Goal: Task Accomplishment & Management: Use online tool/utility

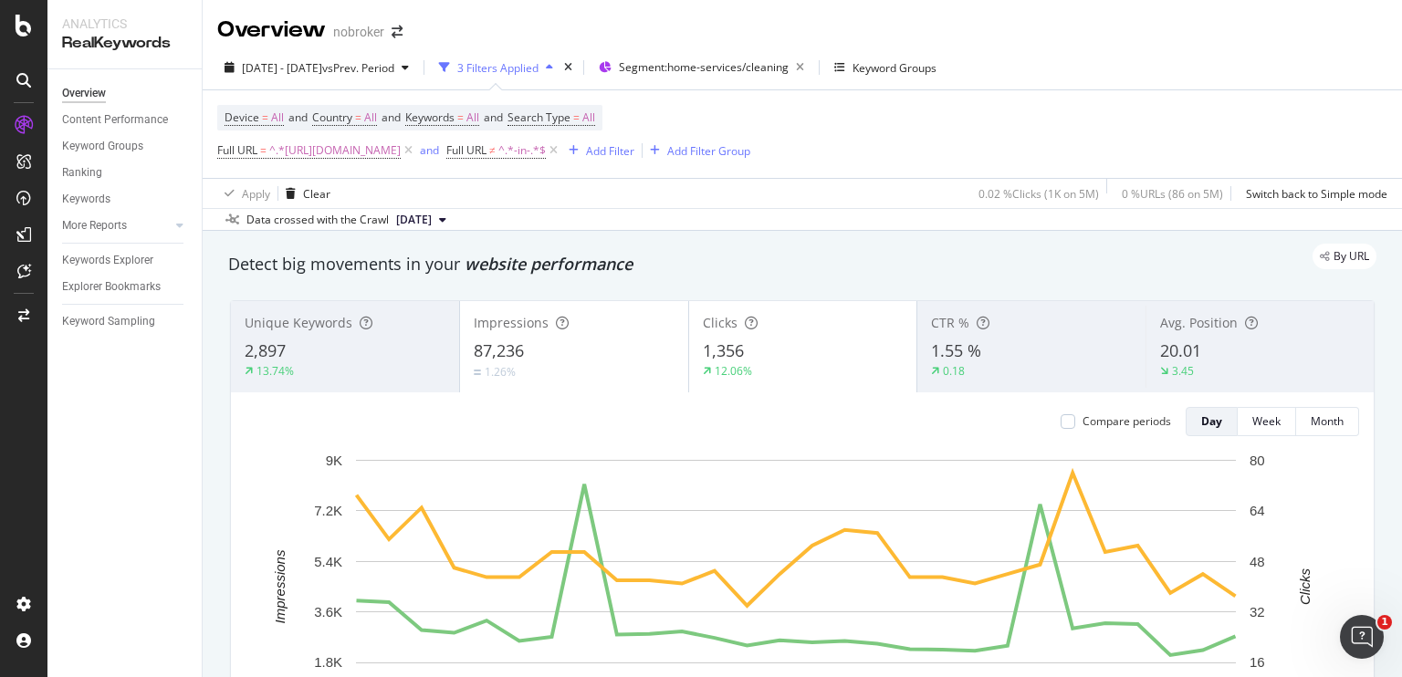
scroll to position [22, 0]
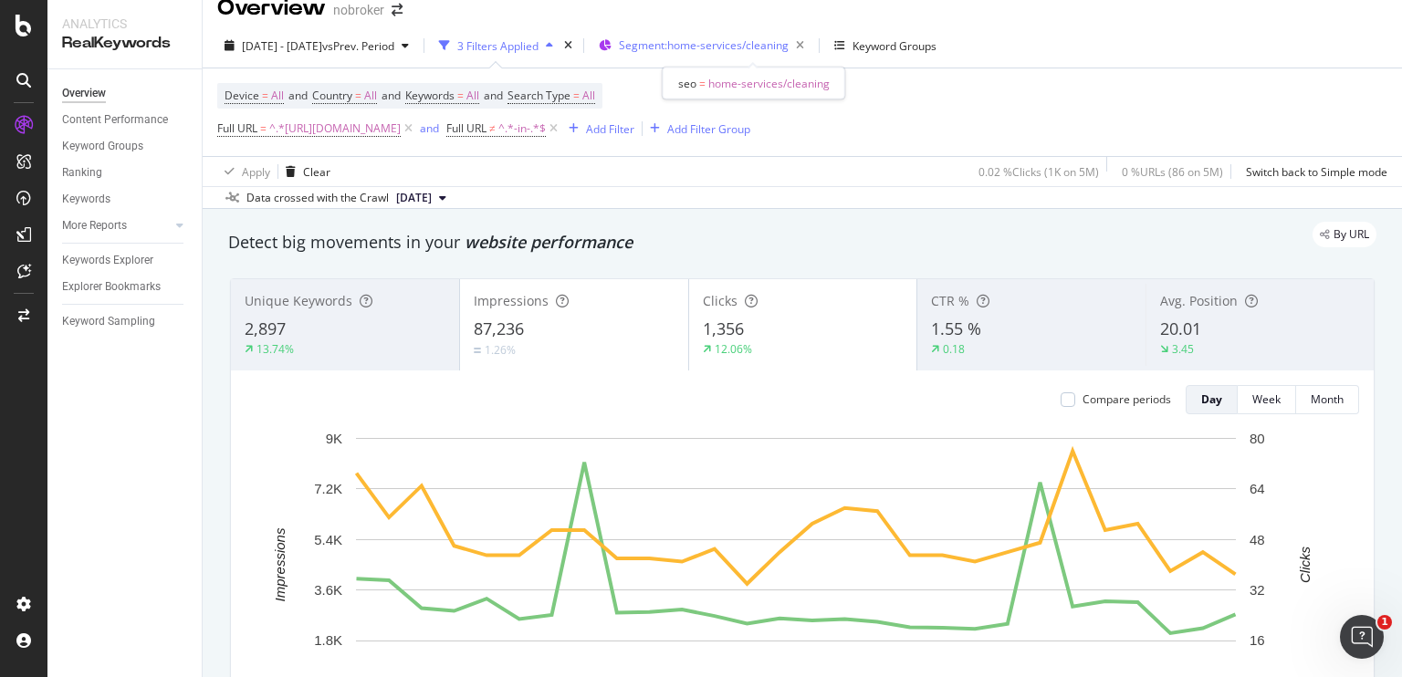
click at [714, 43] on span "Segment: home-services/cleaning" at bounding box center [704, 45] width 170 height 16
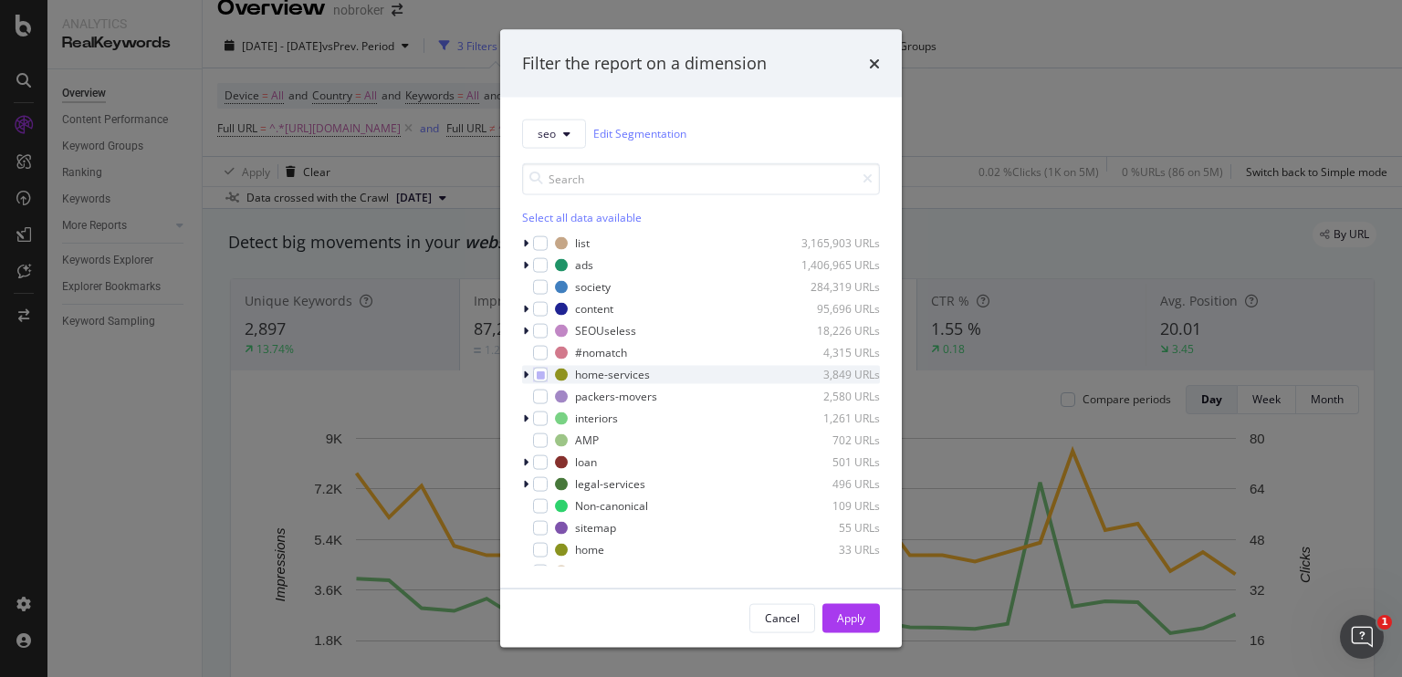
click at [527, 375] on icon "modal" at bounding box center [525, 374] width 5 height 11
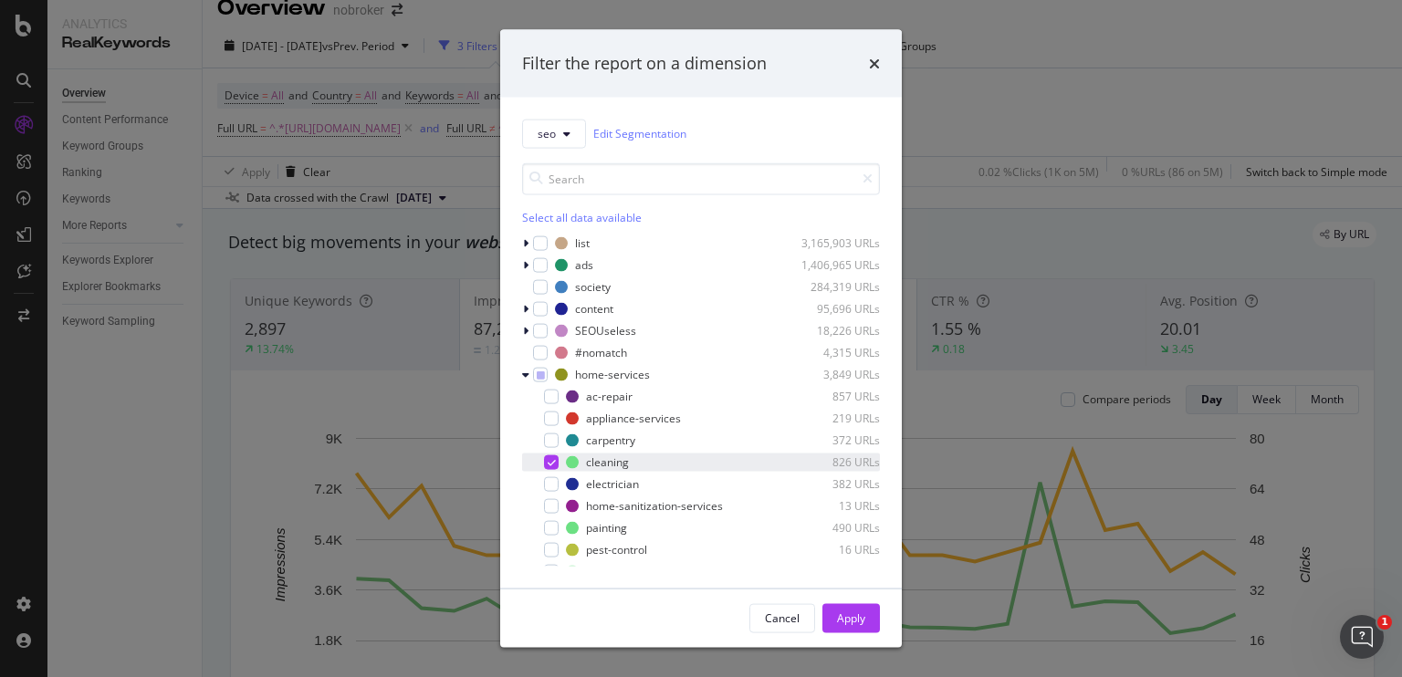
click at [551, 459] on icon "modal" at bounding box center [551, 461] width 8 height 9
click at [549, 523] on div "modal" at bounding box center [551, 527] width 15 height 15
click at [838, 616] on div "Apply" at bounding box center [851, 618] width 28 height 16
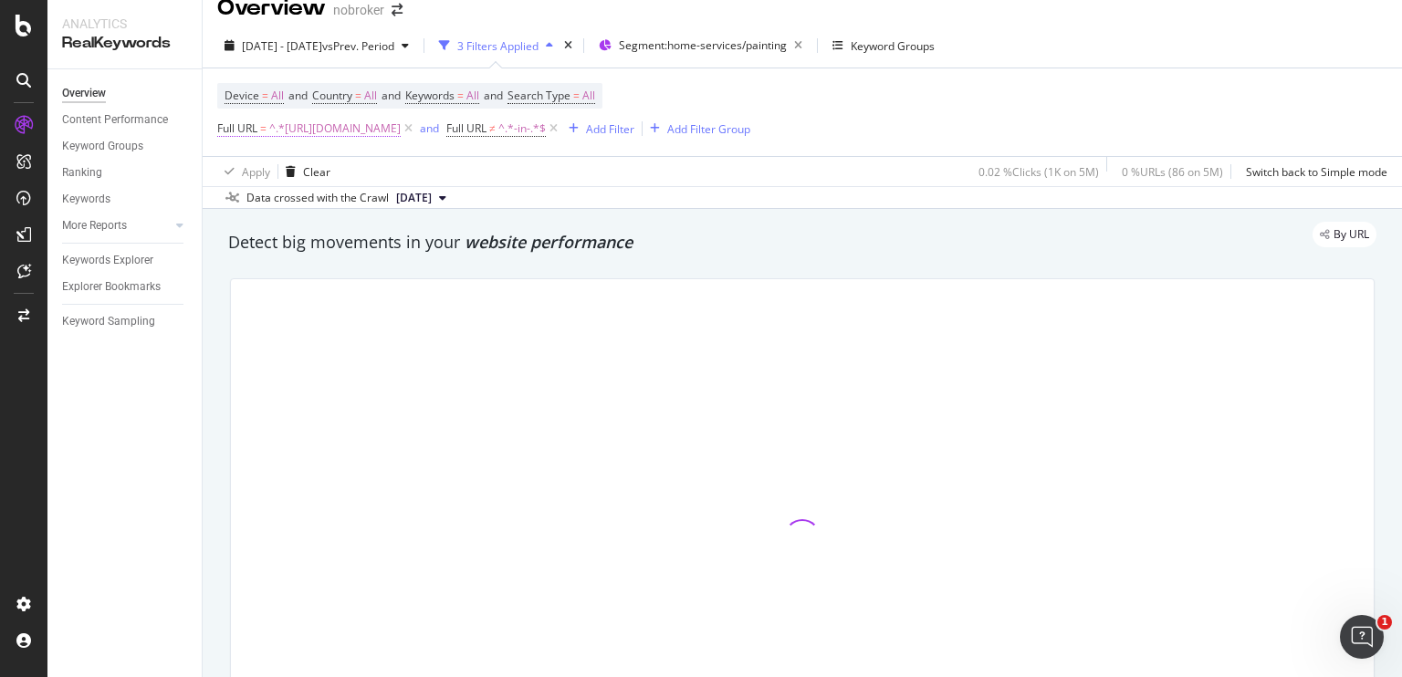
click at [401, 130] on span "^.*[URL][DOMAIN_NAME]" at bounding box center [334, 129] width 131 height 26
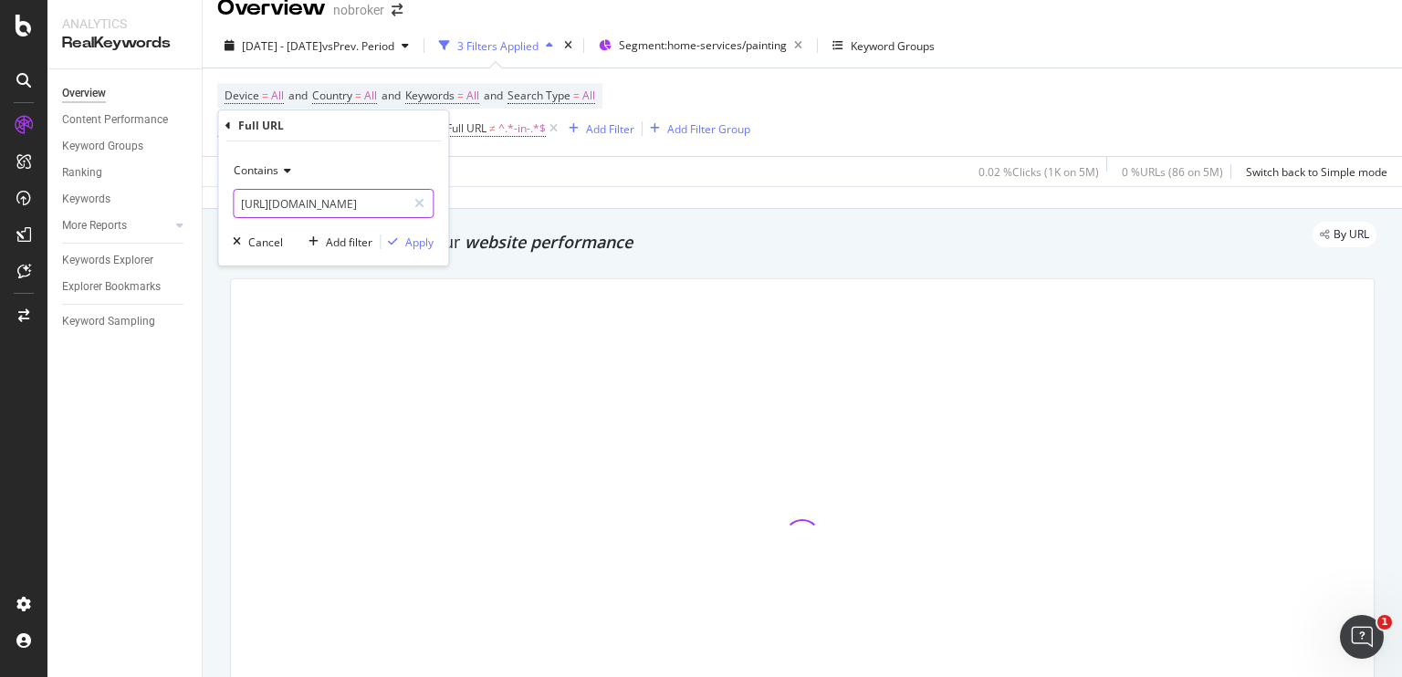
click at [385, 200] on input "[URL][DOMAIN_NAME]" at bounding box center [320, 203] width 172 height 29
click at [325, 202] on input "[URL][DOMAIN_NAME]" at bounding box center [320, 203] width 172 height 29
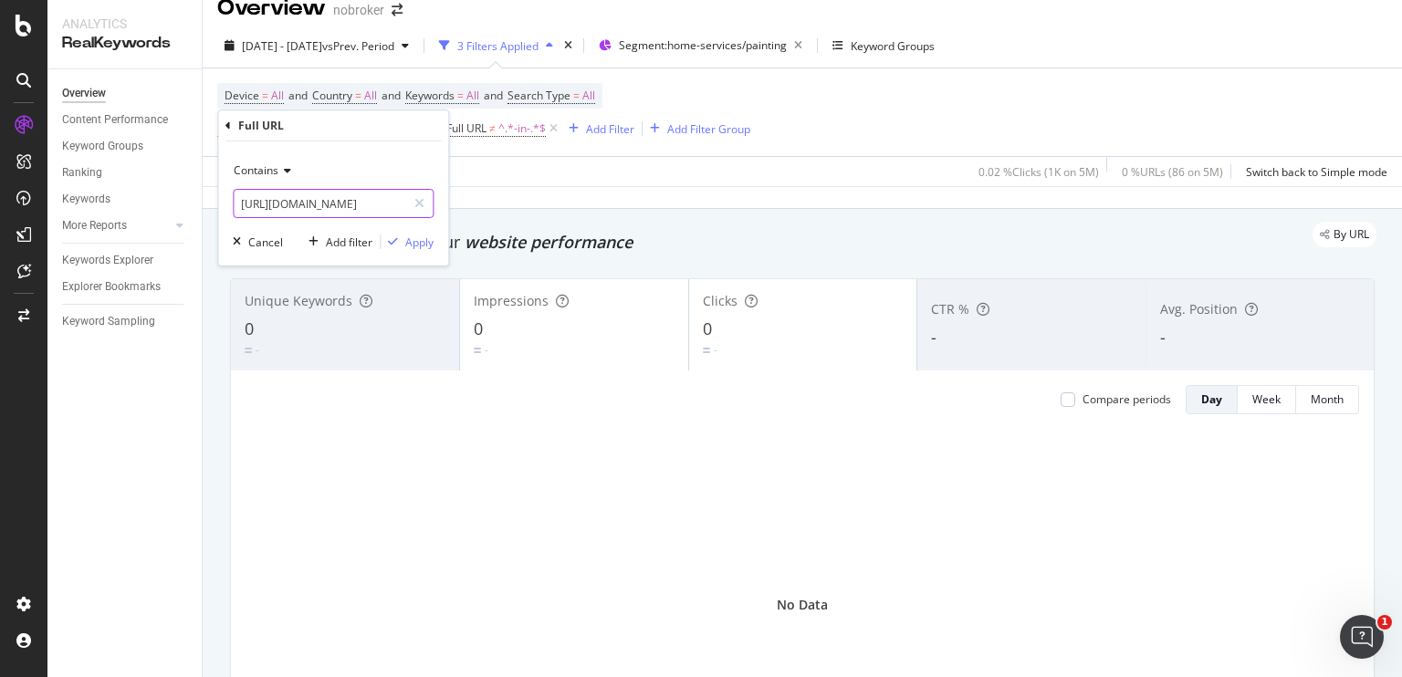
scroll to position [0, 56]
click at [317, 208] on input "[URL][DOMAIN_NAME]" at bounding box center [320, 203] width 172 height 29
type input "[URL][DOMAIN_NAME]"
click at [402, 240] on div "button" at bounding box center [393, 241] width 25 height 11
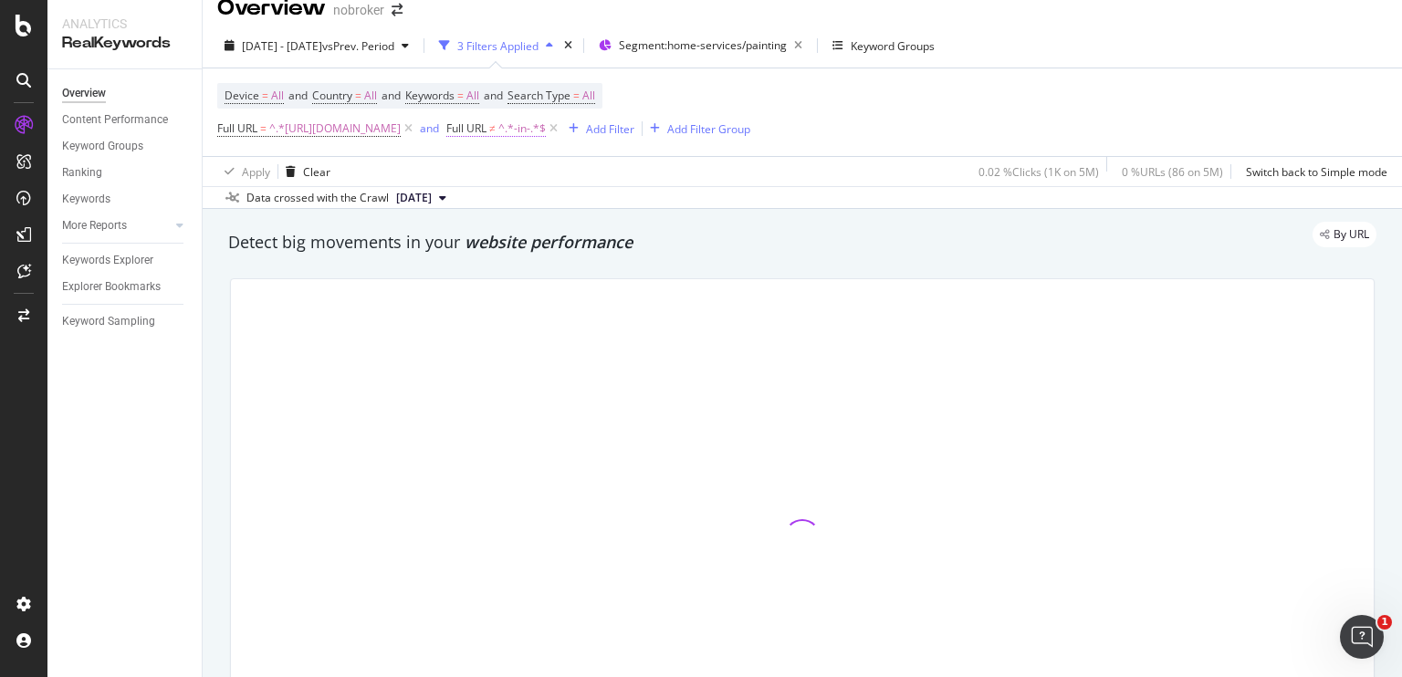
click at [546, 127] on span "^.*-in-.*$" at bounding box center [521, 129] width 47 height 26
click at [624, 201] on input "-in-" at bounding box center [665, 203] width 172 height 29
paste input "painting-services"
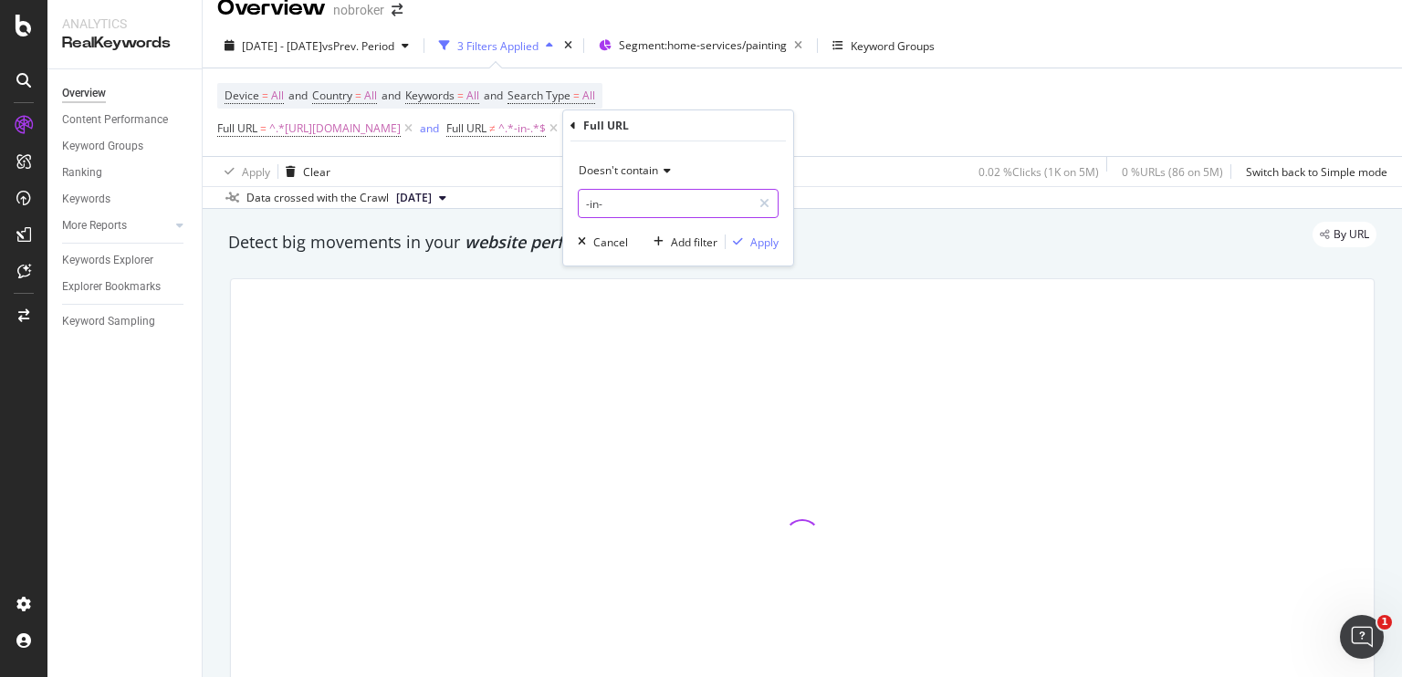
type input "painting-services"
click at [678, 201] on input "painting-services" at bounding box center [665, 203] width 172 height 29
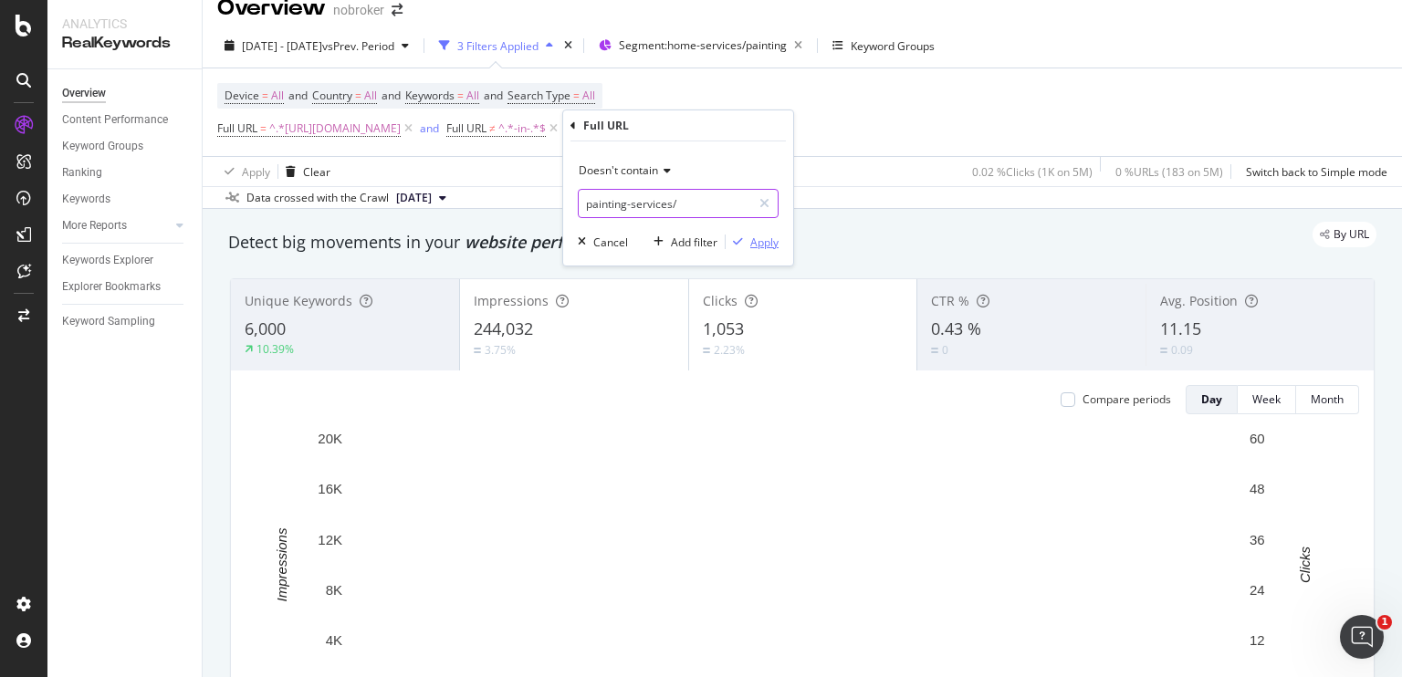
type input "painting-services/"
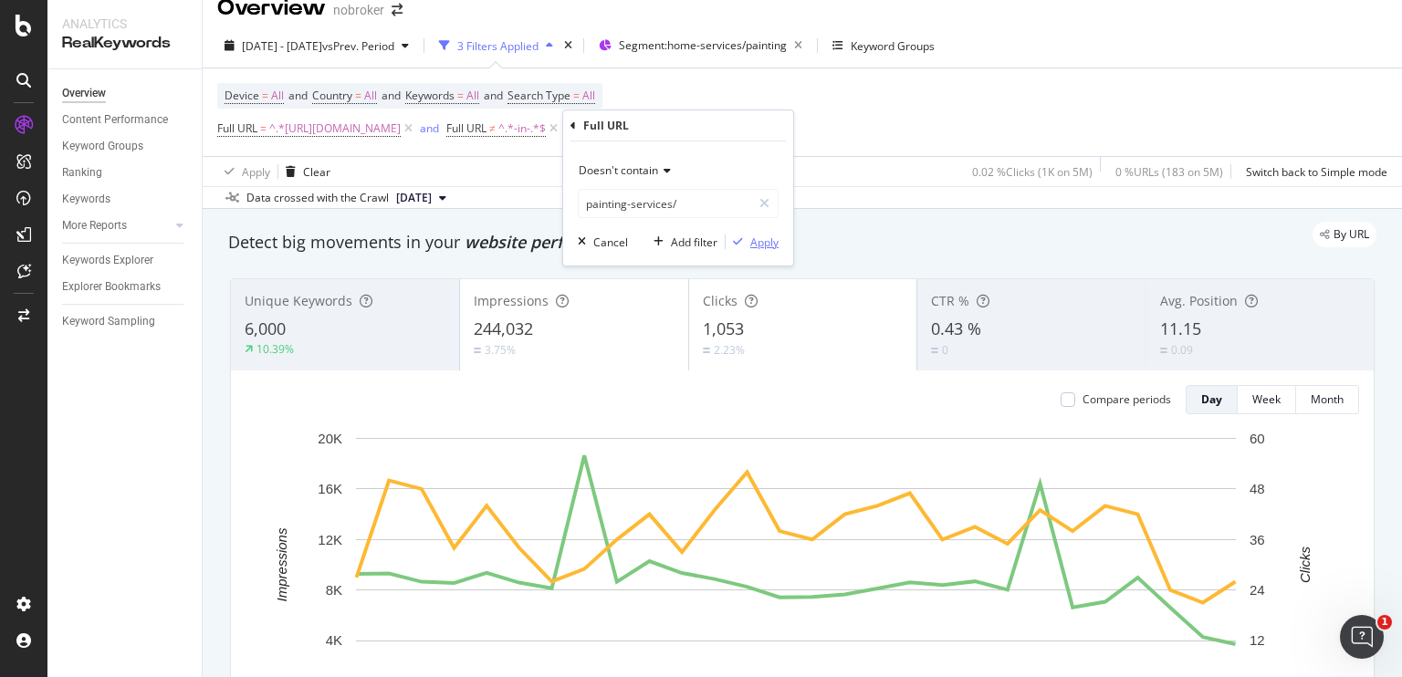
click at [767, 244] on div "Apply" at bounding box center [764, 243] width 28 height 16
